Goal: Find contact information: Find contact information

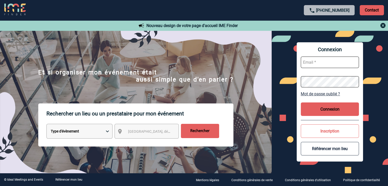
type input "mthevenin@ime-groupe.com"
click at [330, 109] on button "Connexion" at bounding box center [330, 110] width 58 height 14
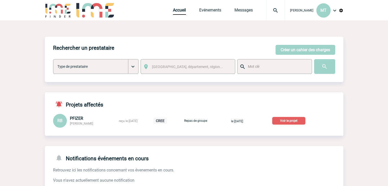
click at [277, 9] on img at bounding box center [276, 10] width 18 height 6
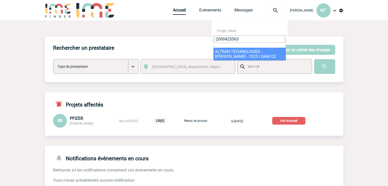
type input "2000425563"
select select "25064"
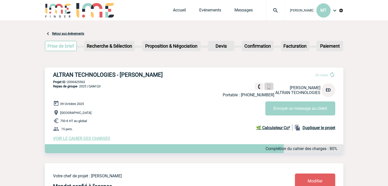
click at [271, 86] on img at bounding box center [269, 87] width 5 height 5
